Goal: Information Seeking & Learning: Learn about a topic

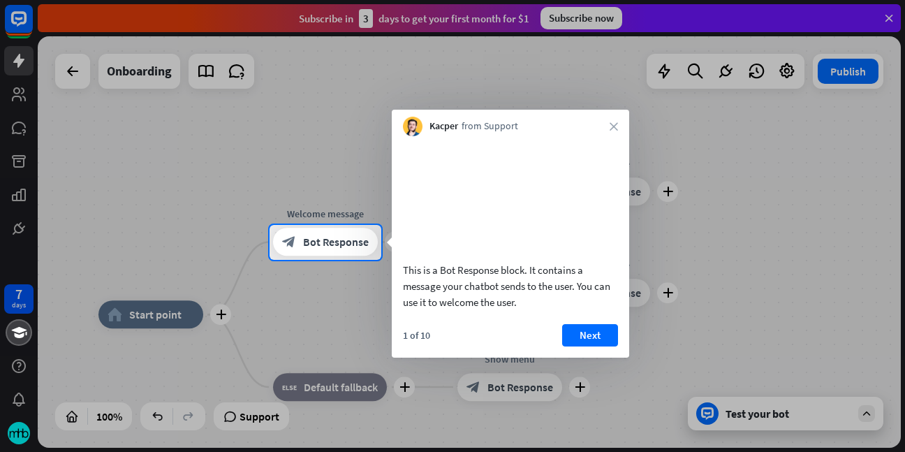
click at [262, 182] on div at bounding box center [452, 112] width 905 height 225
click at [597, 346] on button "Next" at bounding box center [590, 335] width 56 height 22
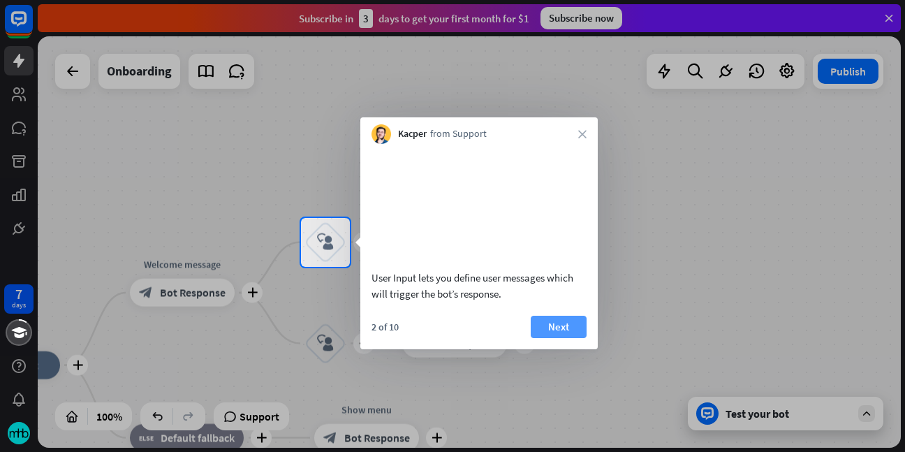
click at [563, 338] on button "Next" at bounding box center [559, 327] width 56 height 22
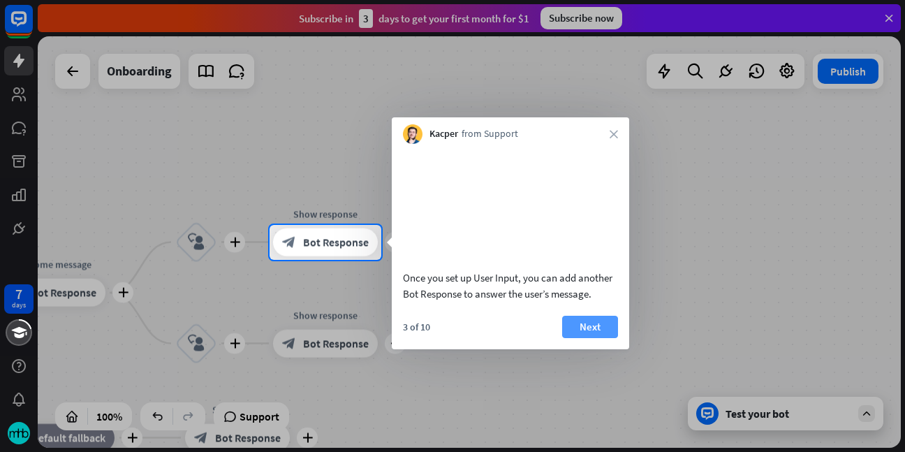
click at [570, 338] on button "Next" at bounding box center [590, 327] width 56 height 22
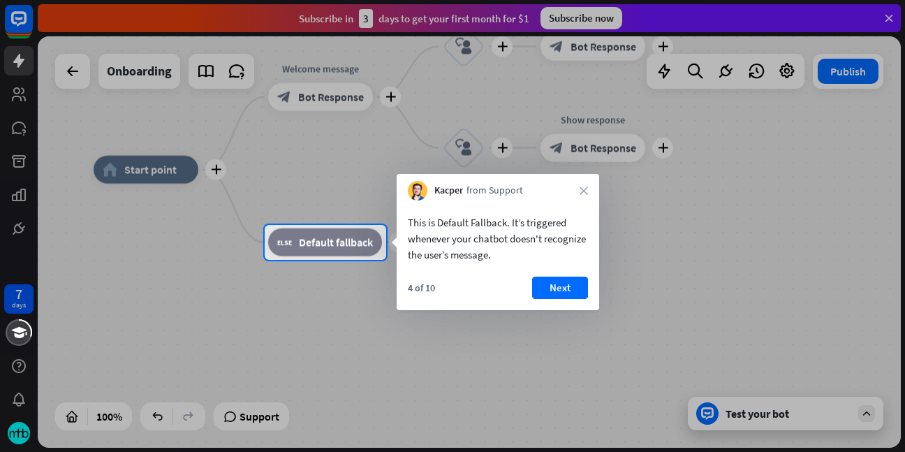
click at [556, 285] on button "Next" at bounding box center [560, 288] width 56 height 22
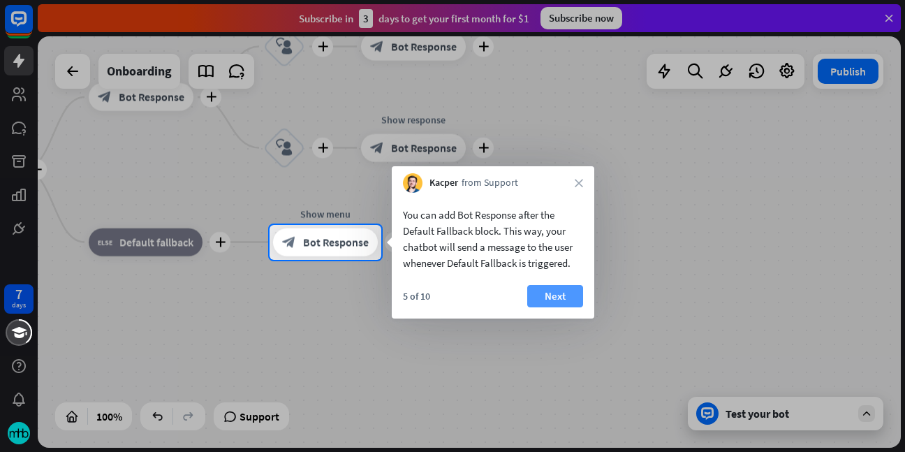
click at [546, 291] on button "Next" at bounding box center [555, 296] width 56 height 22
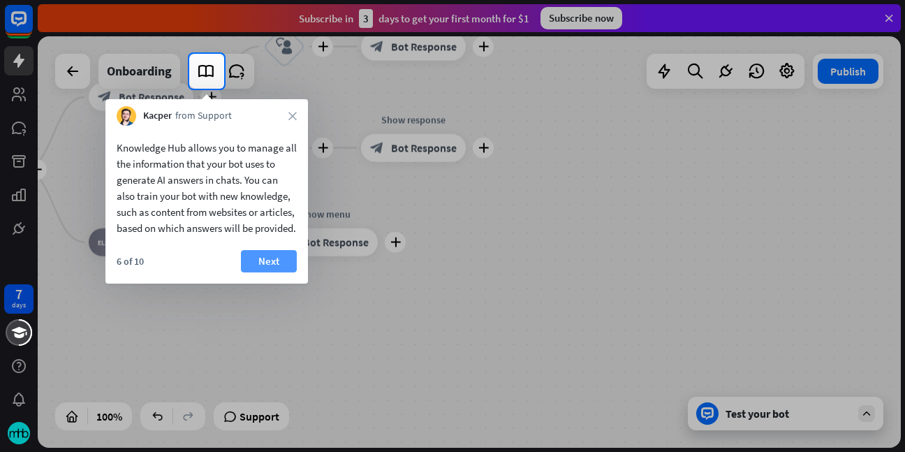
click at [268, 272] on button "Next" at bounding box center [269, 261] width 56 height 22
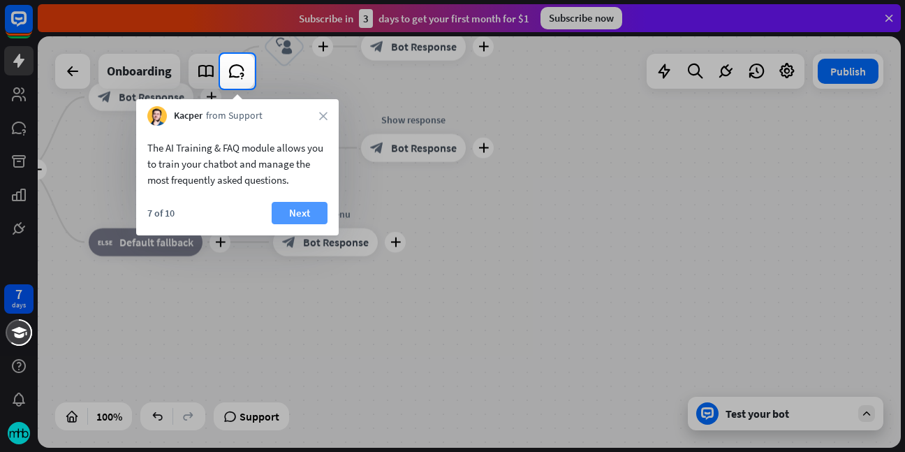
click at [304, 212] on button "Next" at bounding box center [300, 213] width 56 height 22
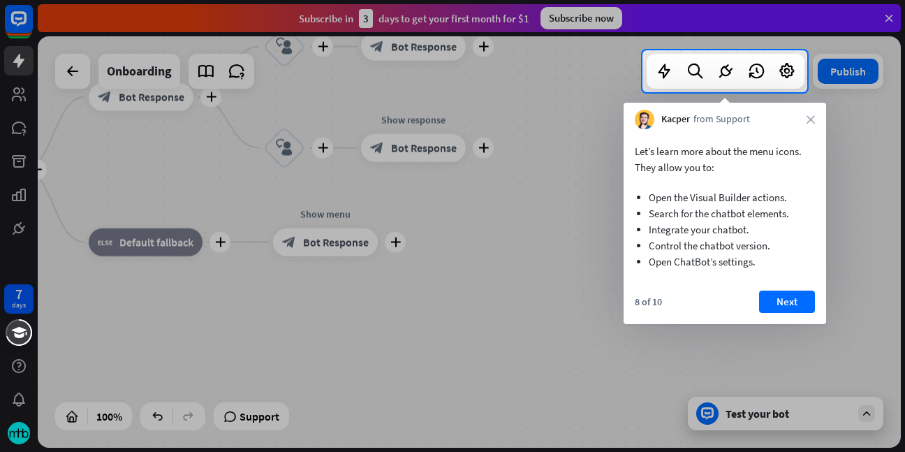
click at [786, 300] on button "Next" at bounding box center [787, 302] width 56 height 22
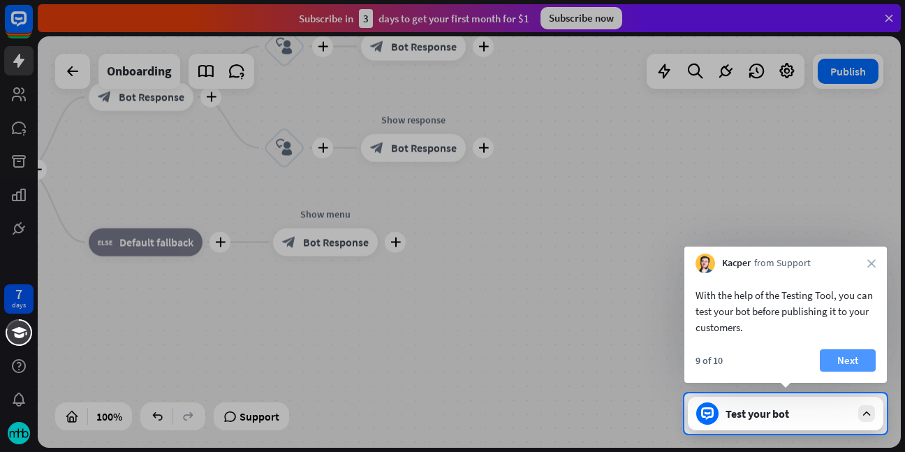
click at [852, 359] on button "Next" at bounding box center [848, 360] width 56 height 22
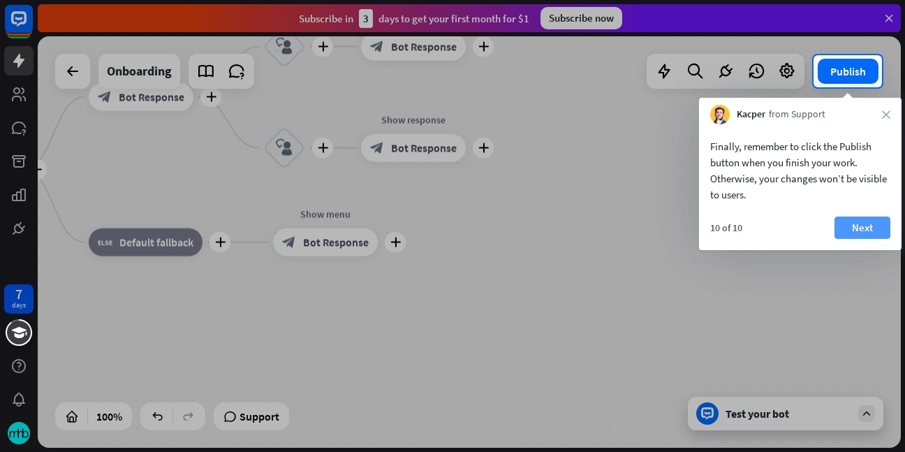
click at [873, 226] on button "Next" at bounding box center [863, 227] width 56 height 22
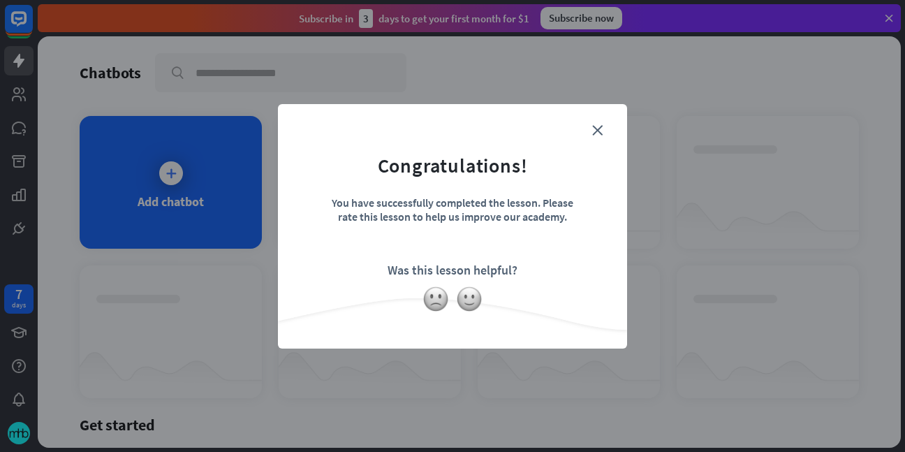
click at [508, 279] on form "Congratulations! You have successfully completed the lesson. Please rate this l…" at bounding box center [452, 205] width 314 height 167
click at [471, 298] on img at bounding box center [469, 299] width 27 height 27
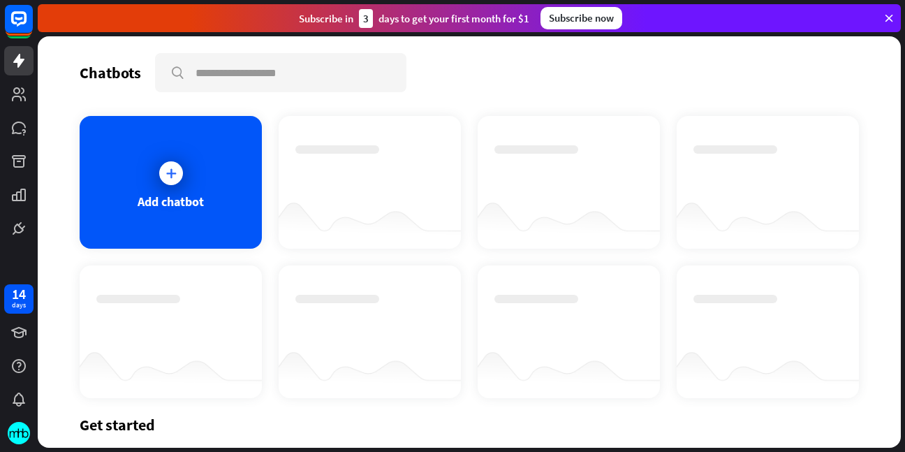
click at [516, 77] on div "Thanks for making all this better!" at bounding box center [452, 226] width 905 height 452
click at [572, 13] on div "Subscribe now" at bounding box center [582, 18] width 82 height 22
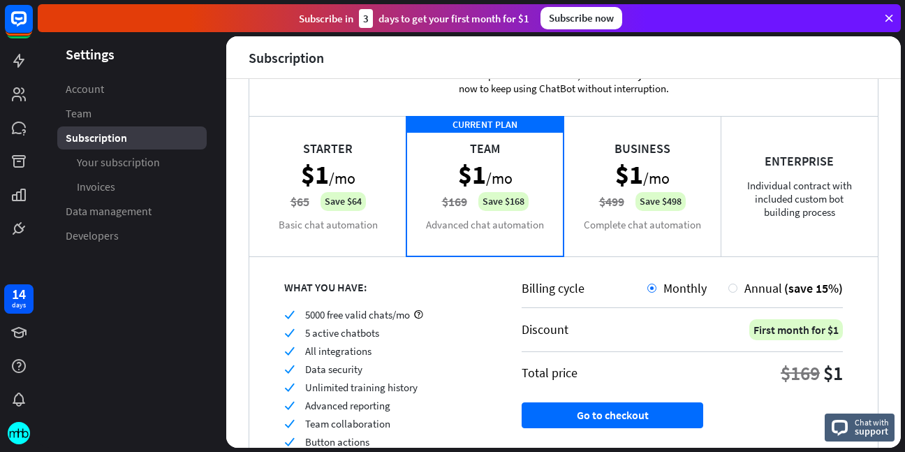
scroll to position [70, 0]
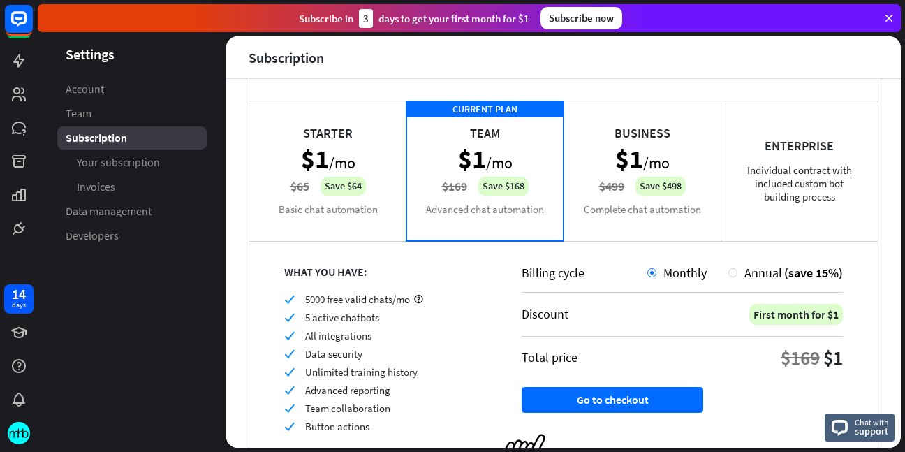
click at [318, 166] on div "Starter $1 /mo $65 Save $64 Basic chat automation" at bounding box center [327, 171] width 157 height 140
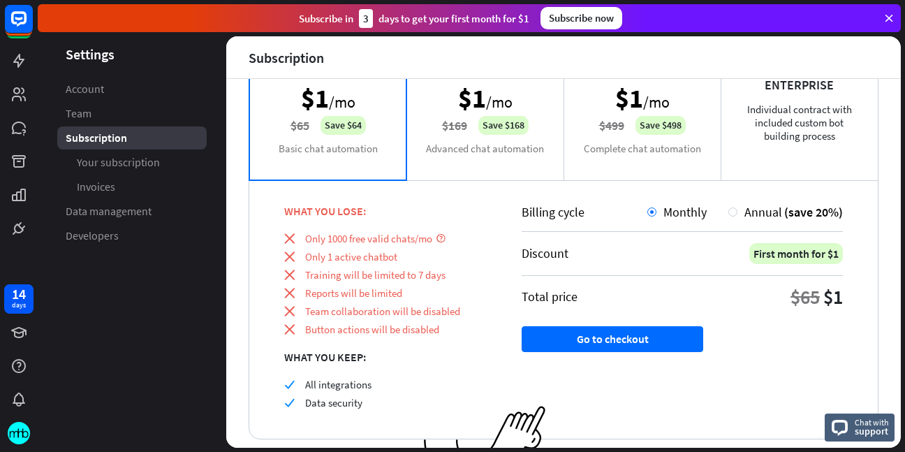
scroll to position [140, 0]
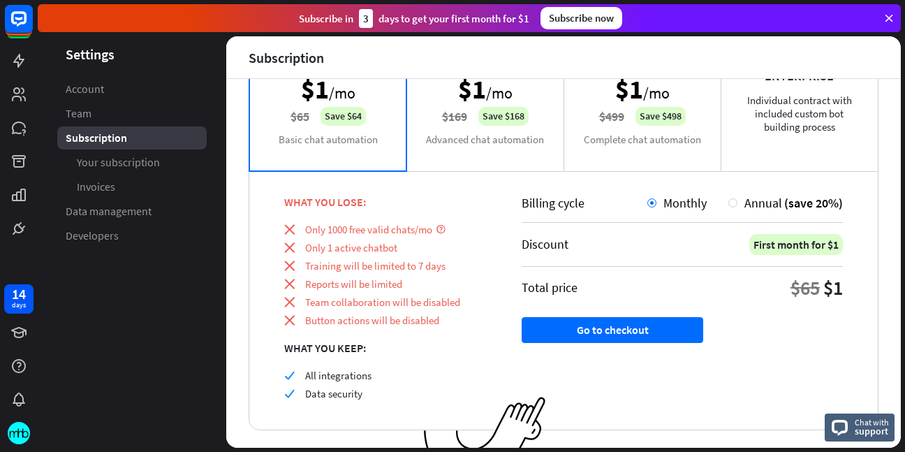
click at [474, 143] on div "CURRENT PLAN Team $1 /mo $169 Save $168 Advanced chat automation" at bounding box center [484, 101] width 157 height 140
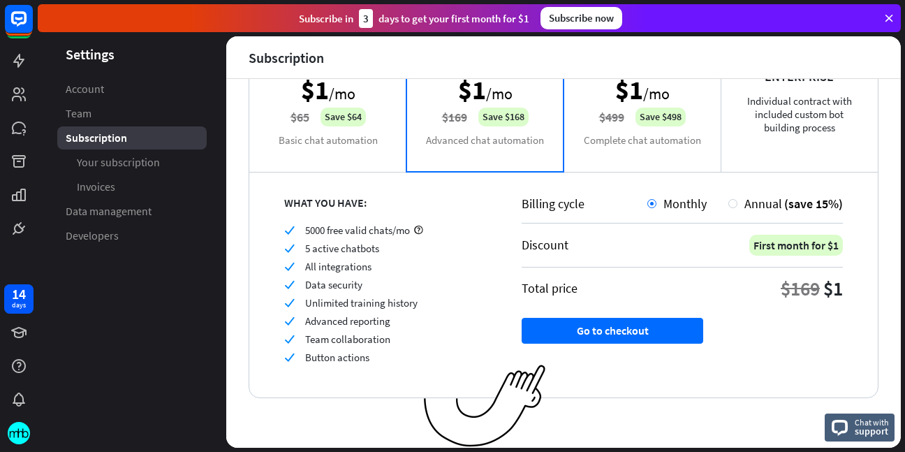
click at [624, 143] on div "Business $1 /mo $499 Save $498 Complete chat automation" at bounding box center [642, 101] width 157 height 140
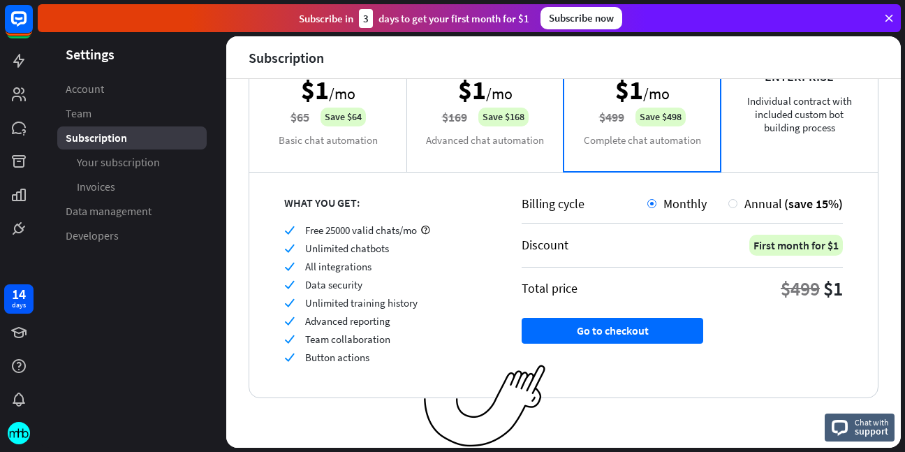
click at [506, 145] on div "CURRENT PLAN Team $1 /mo $169 Save $168 Advanced chat automation" at bounding box center [484, 101] width 157 height 140
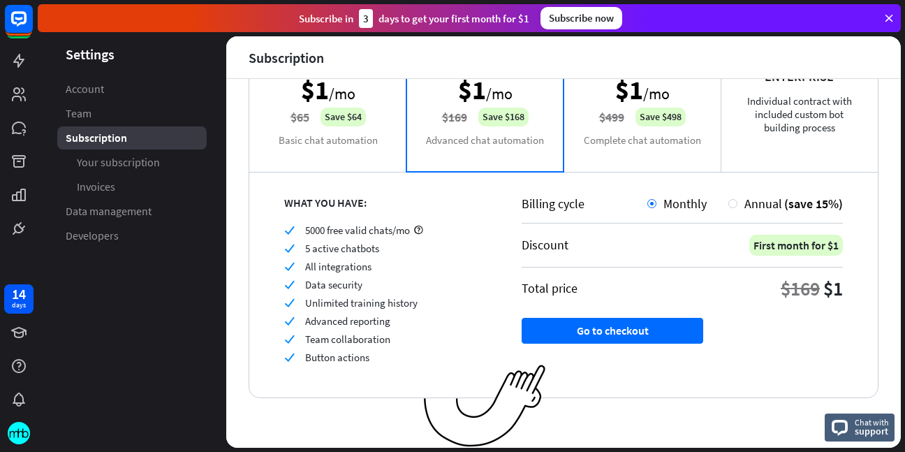
click at [342, 145] on div "Starter $1 /mo $65 Save $64 Basic chat automation" at bounding box center [327, 101] width 157 height 140
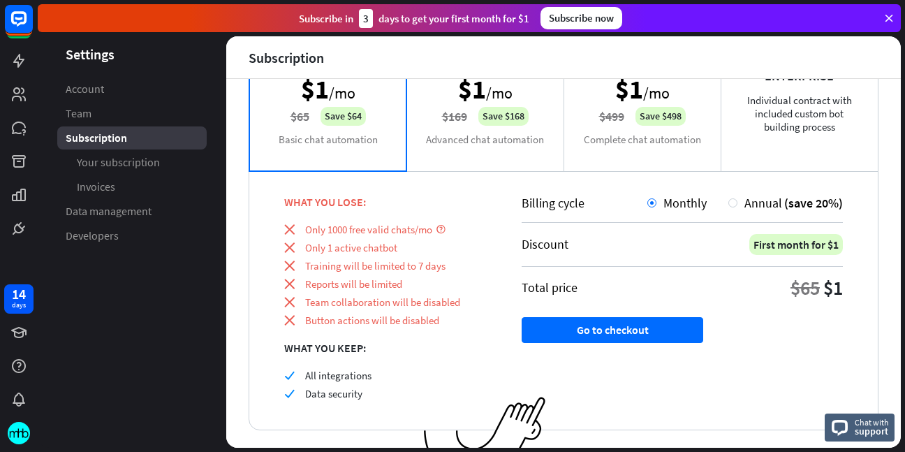
click at [469, 122] on div "CURRENT PLAN Team $1 /mo $169 Save $168 Advanced chat automation" at bounding box center [484, 101] width 157 height 140
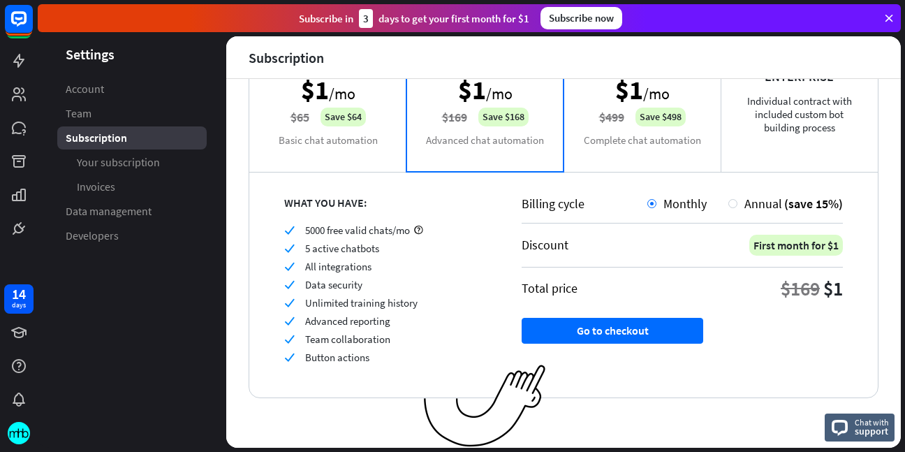
click at [316, 140] on div "Starter $1 /mo $65 Save $64 Basic chat automation" at bounding box center [327, 101] width 157 height 140
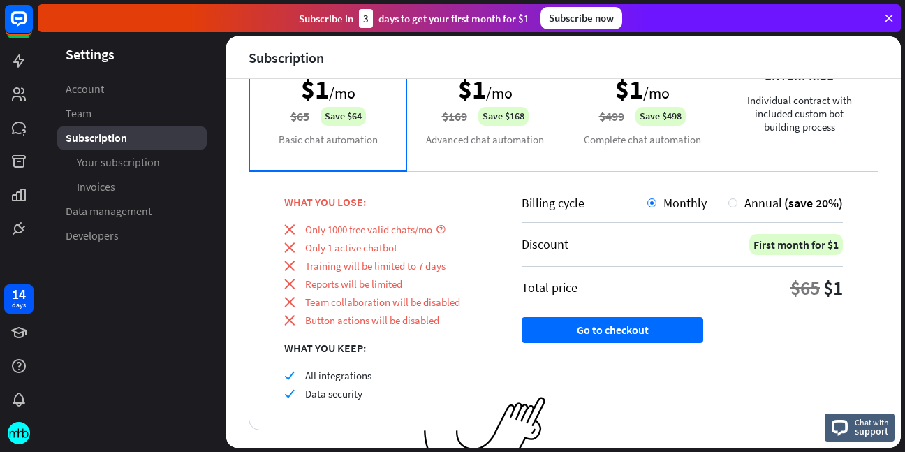
click at [455, 132] on div "CURRENT PLAN Team $1 /mo $169 Save $168 Advanced chat automation" at bounding box center [484, 101] width 157 height 140
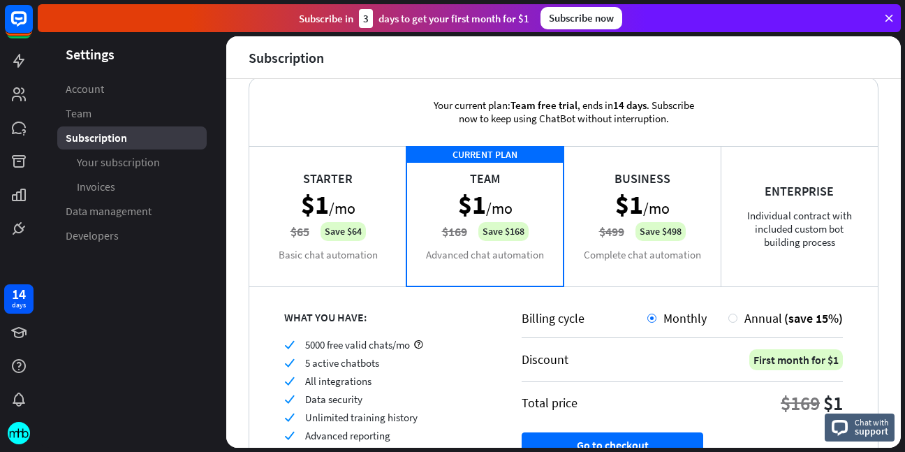
scroll to position [0, 0]
